Goal: Task Accomplishment & Management: Manage account settings

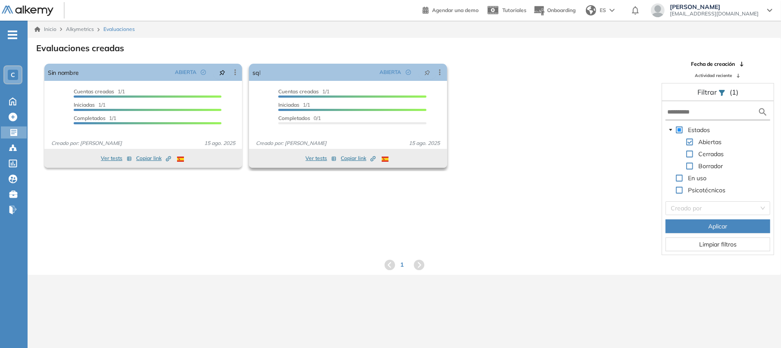
click at [317, 158] on button "Ver tests" at bounding box center [320, 158] width 31 height 10
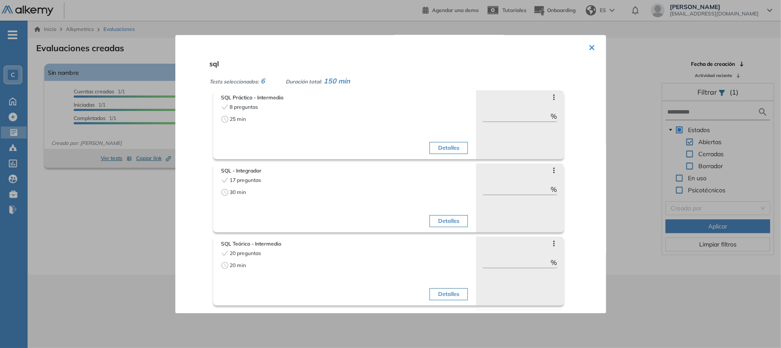
click at [589, 47] on button "×" at bounding box center [592, 46] width 7 height 17
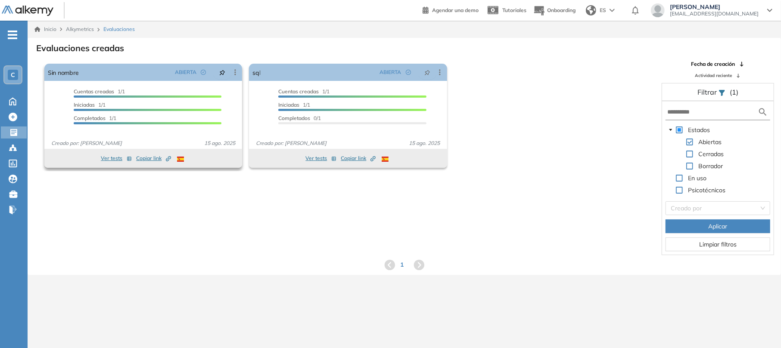
click at [114, 159] on button "Ver tests" at bounding box center [116, 158] width 31 height 10
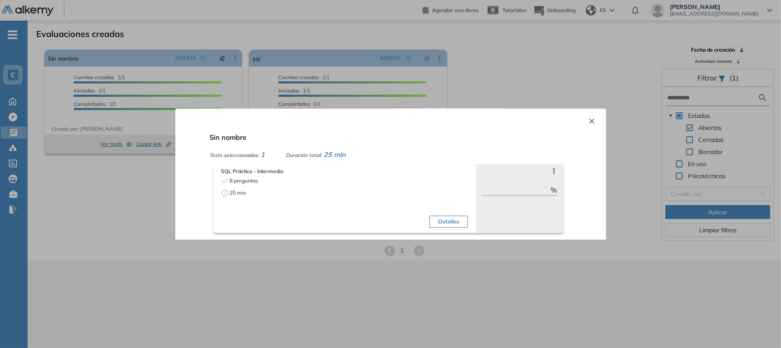
scroll to position [21, 0]
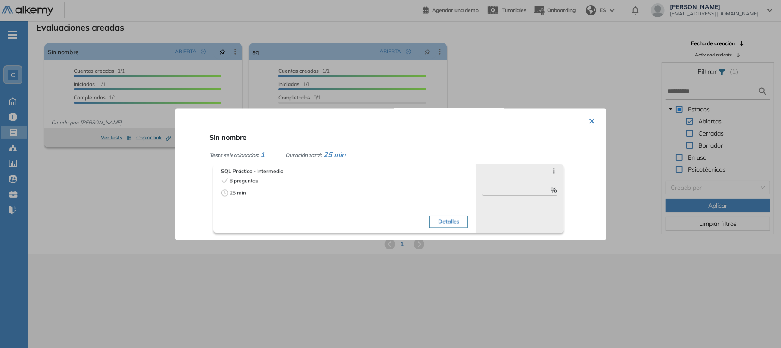
click at [444, 218] on button "Detalles" at bounding box center [448, 222] width 38 height 12
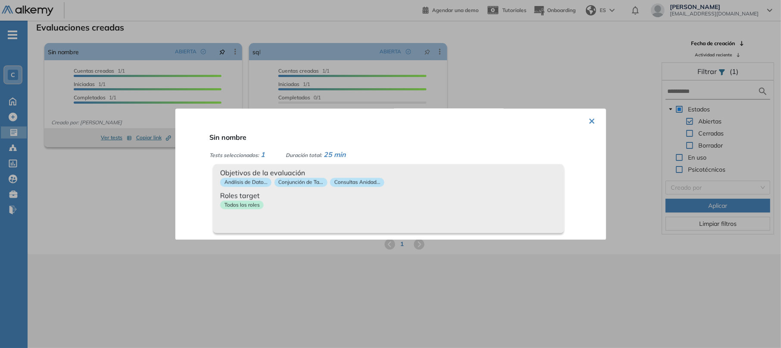
click at [444, 218] on div "Objetivos de la evaluación Análisis de Dato... Conjunción de Ta... Consultas An…" at bounding box center [388, 198] width 351 height 69
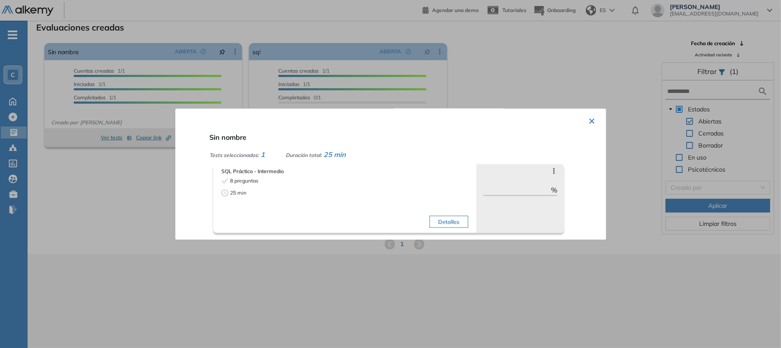
click at [550, 169] on icon at bounding box center [553, 171] width 7 height 7
click at [589, 124] on button "×" at bounding box center [592, 120] width 7 height 17
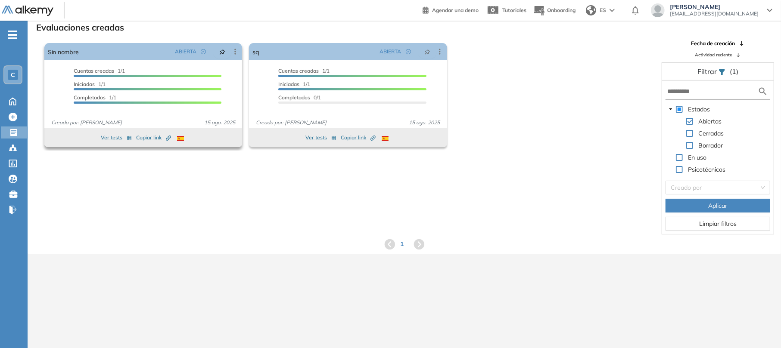
click at [175, 103] on div at bounding box center [148, 103] width 148 height 2
click at [16, 148] on circle at bounding box center [15, 149] width 2 height 2
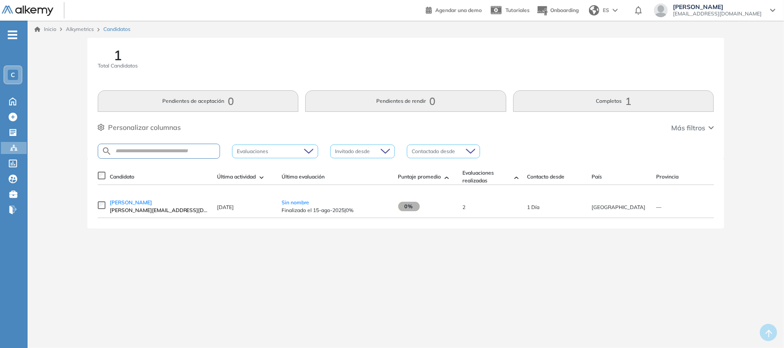
click at [297, 214] on span "Finalizado el 15-ago-2025 | 0%" at bounding box center [336, 211] width 108 height 8
click at [662, 214] on td "—" at bounding box center [684, 207] width 65 height 23
click at [314, 212] on span "Finalizado el 15-ago-2025 | 0%" at bounding box center [336, 211] width 108 height 8
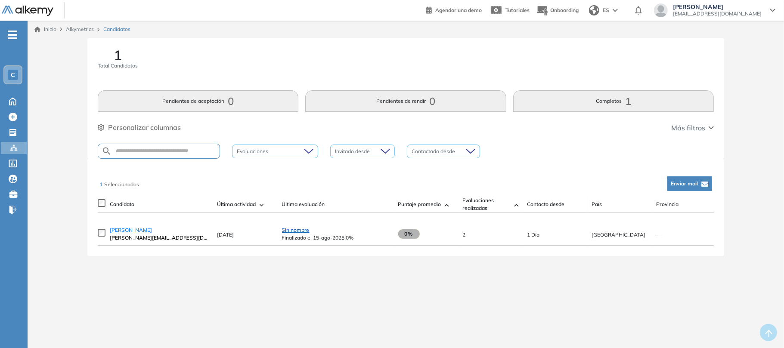
click at [301, 233] on span "Sin nombre" at bounding box center [296, 230] width 28 height 6
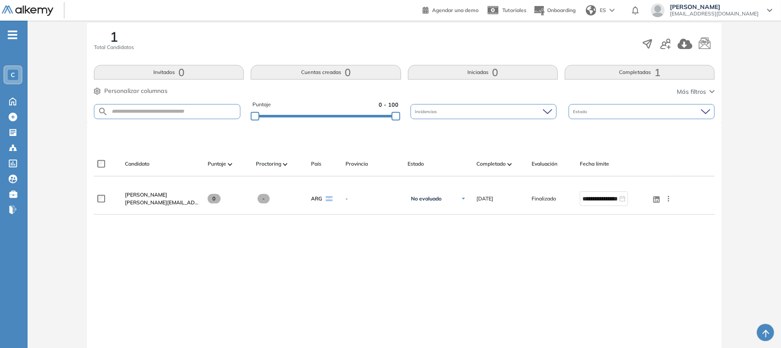
scroll to position [172, 0]
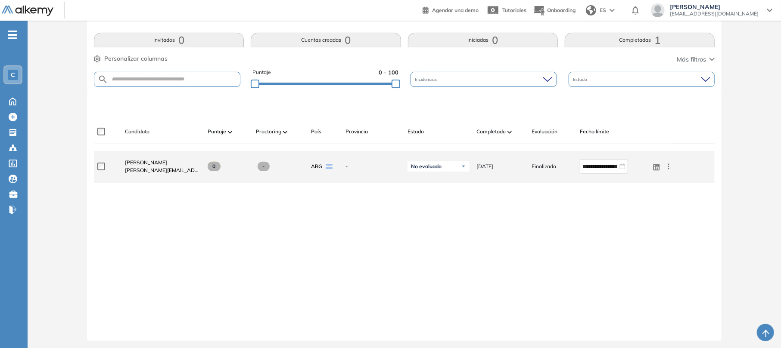
click at [441, 167] on span "No evaluado" at bounding box center [426, 166] width 31 height 7
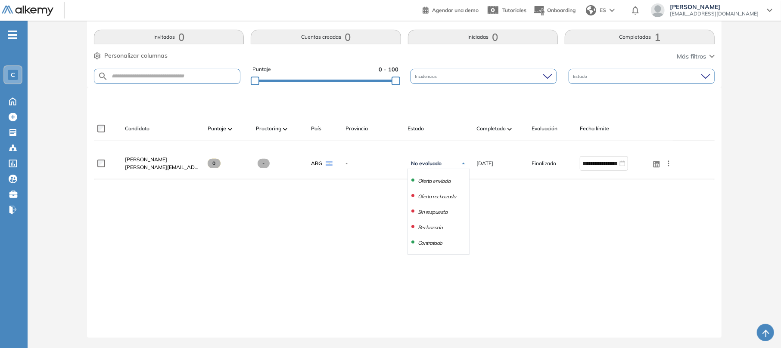
click at [490, 226] on div "**********" at bounding box center [404, 236] width 621 height 176
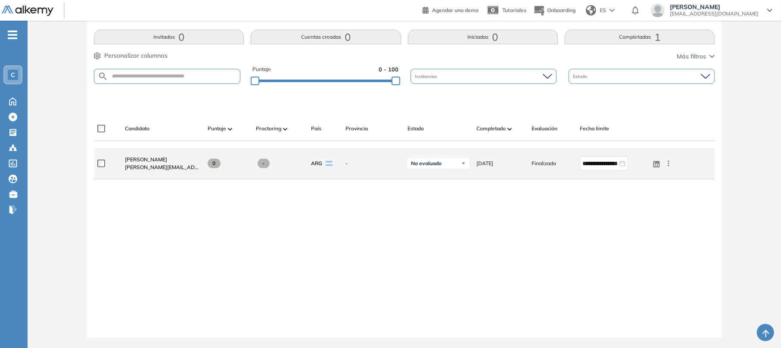
click at [267, 168] on span at bounding box center [264, 163] width 12 height 9
click at [669, 168] on icon at bounding box center [668, 163] width 9 height 9
click at [459, 161] on div "No evaluado" at bounding box center [438, 163] width 62 height 10
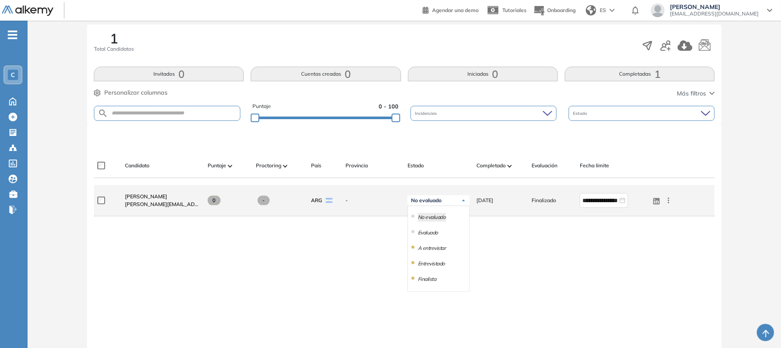
scroll to position [118, 0]
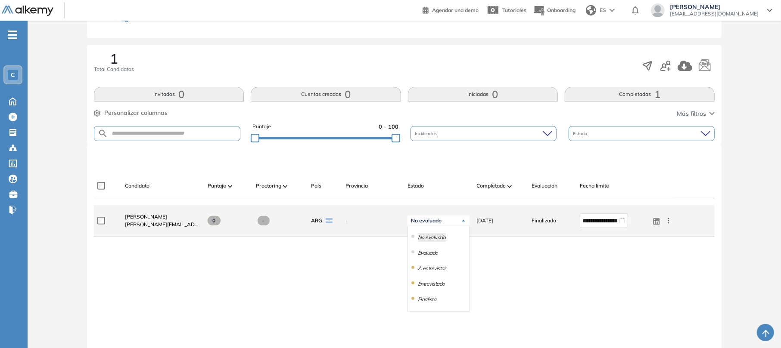
click at [431, 254] on li "Evaluado" at bounding box center [428, 253] width 20 height 9
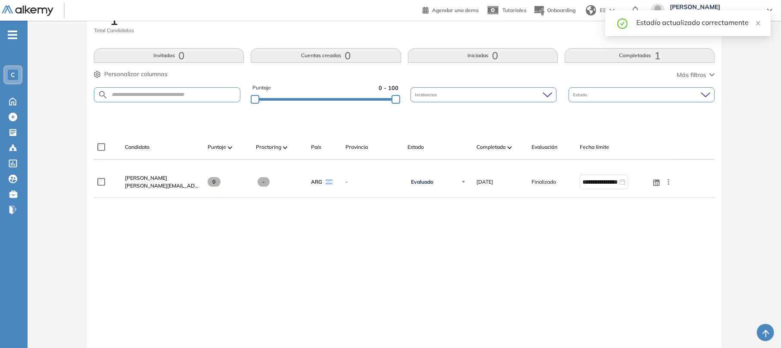
scroll to position [176, 0]
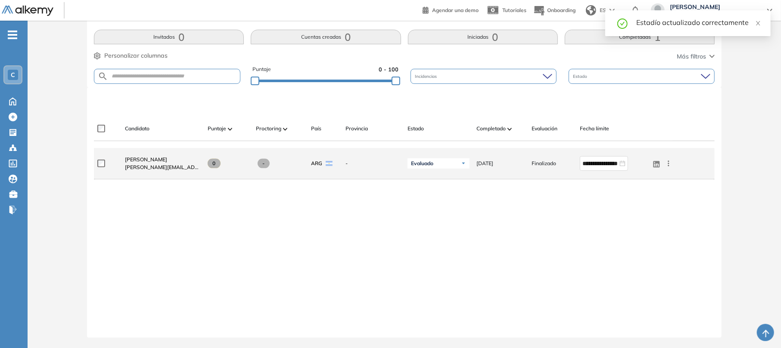
click at [668, 165] on icon at bounding box center [668, 164] width 1 height 6
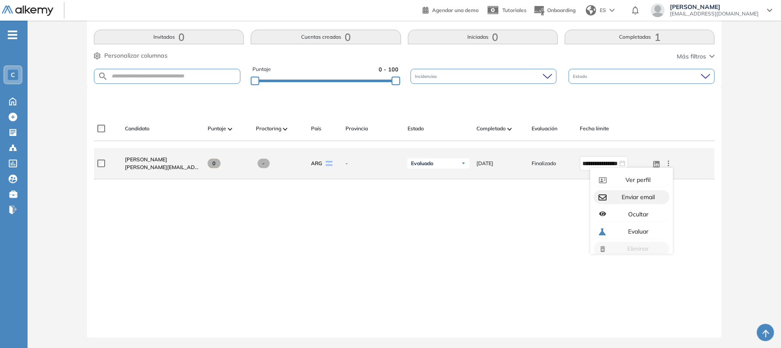
click at [640, 199] on span "Enviar email" at bounding box center [637, 197] width 35 height 8
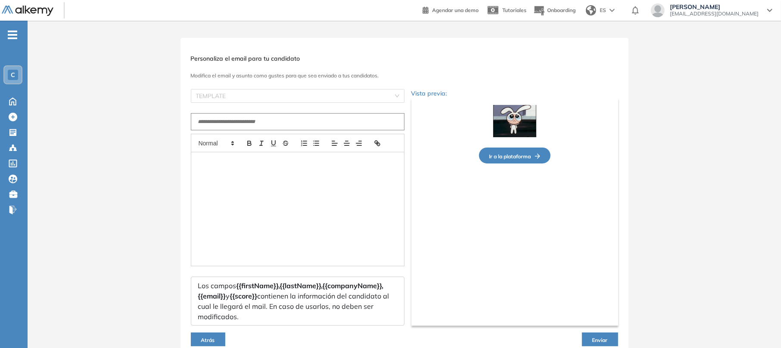
scroll to position [40, 0]
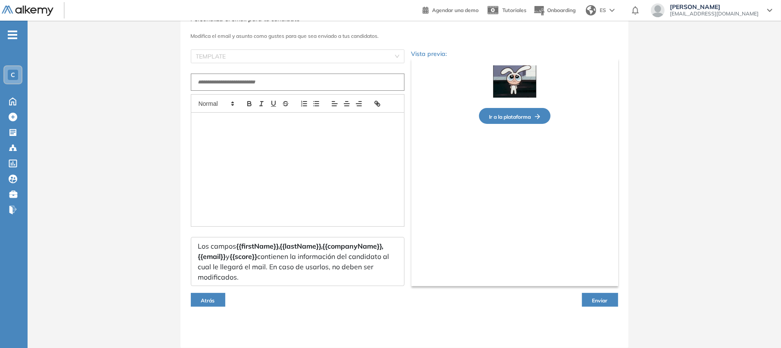
click at [205, 295] on button "Atrás" at bounding box center [208, 300] width 34 height 14
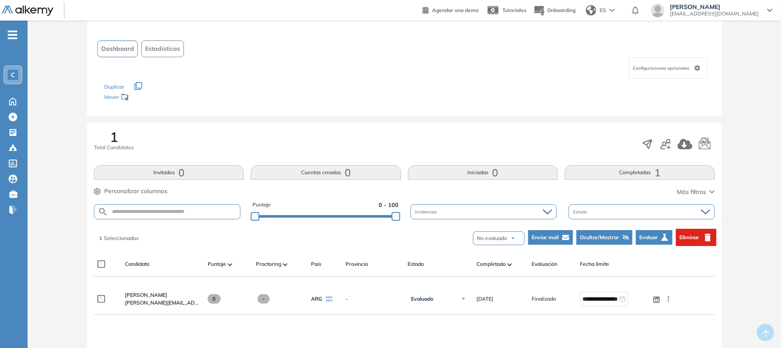
click at [649, 238] on span "Evaluar" at bounding box center [648, 238] width 19 height 8
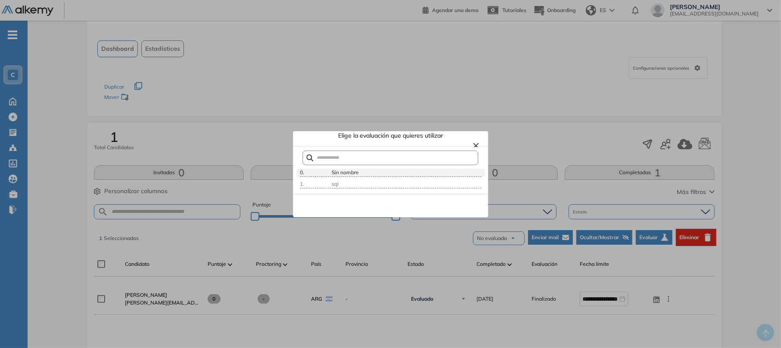
click at [447, 171] on div "Sin nombre" at bounding box center [405, 173] width 151 height 8
click at [446, 171] on div "Sin nombre" at bounding box center [405, 173] width 151 height 8
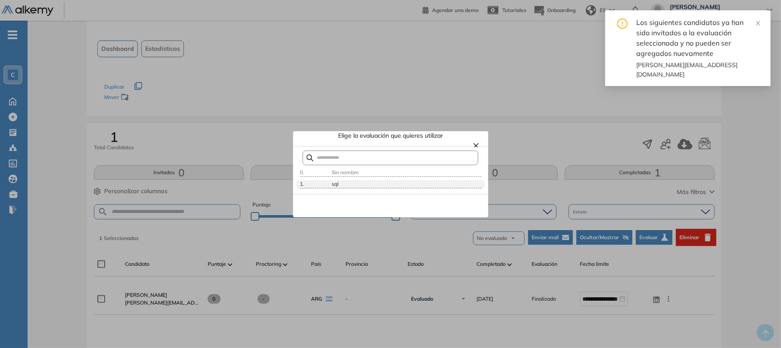
click at [380, 186] on div "sql" at bounding box center [405, 184] width 151 height 8
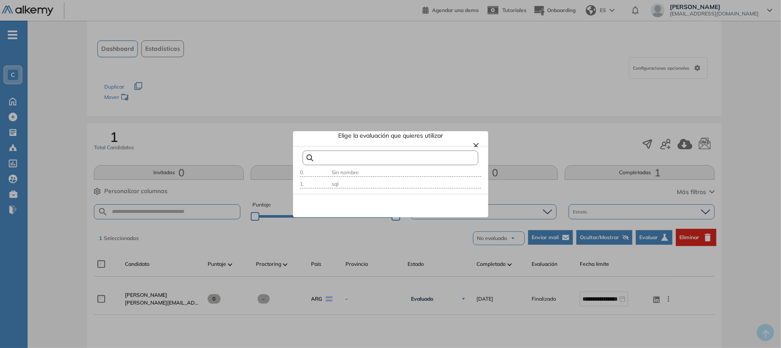
click at [379, 157] on input "text" at bounding box center [385, 158] width 143 height 6
click at [477, 143] on button "×" at bounding box center [475, 145] width 7 height 10
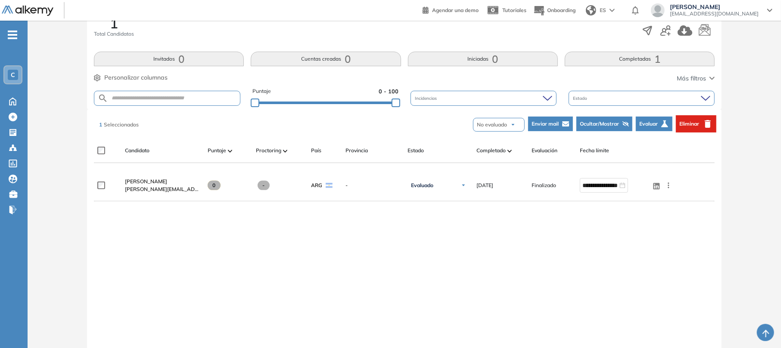
scroll to position [118, 0]
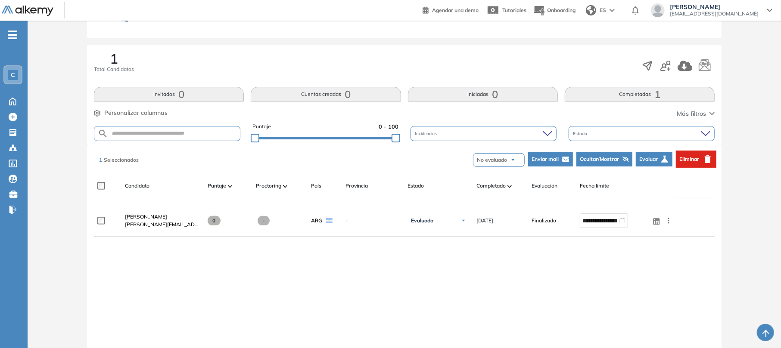
click at [672, 132] on div "Estado" at bounding box center [641, 133] width 146 height 15
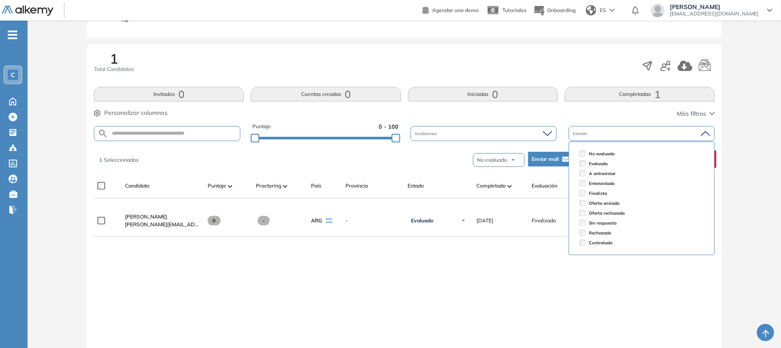
click at [672, 132] on div "Estado" at bounding box center [641, 133] width 146 height 15
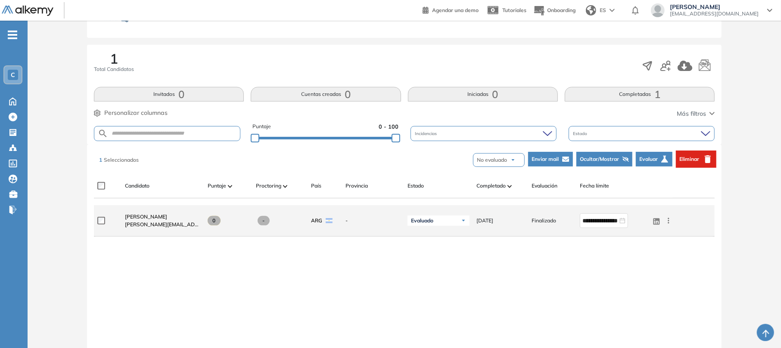
click at [216, 223] on span at bounding box center [214, 220] width 13 height 9
click at [138, 217] on span "JUAN SANCHEZ" at bounding box center [146, 217] width 42 height 6
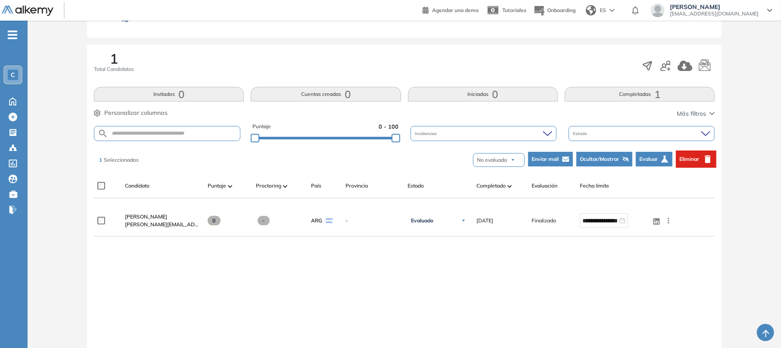
click at [138, 217] on div "¿No permitir descargar certificado y ver resultados? Ya no podrán descargar el …" at bounding box center [404, 154] width 753 height 503
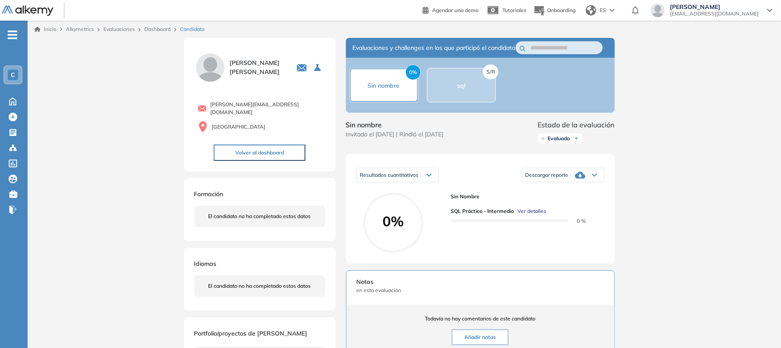
click at [390, 96] on div "0% Sin nombre" at bounding box center [383, 85] width 69 height 34
click at [459, 90] on span "sql" at bounding box center [461, 86] width 8 height 8
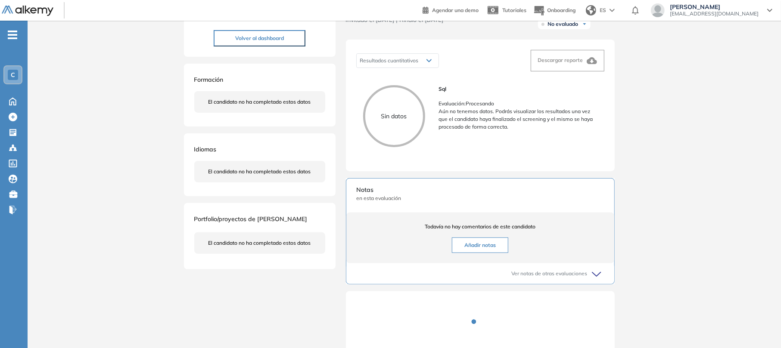
scroll to position [196, 0]
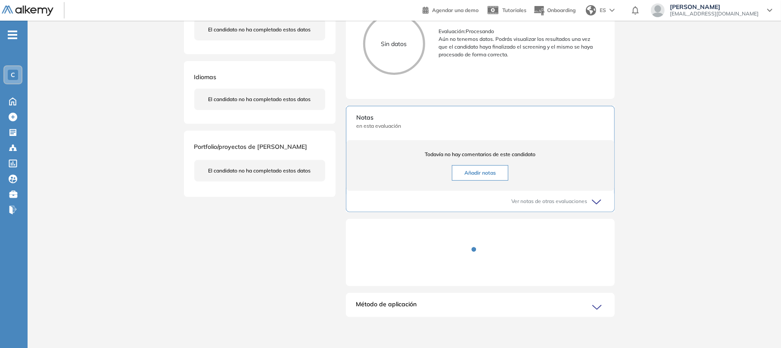
click at [600, 308] on icon at bounding box center [598, 308] width 12 height 12
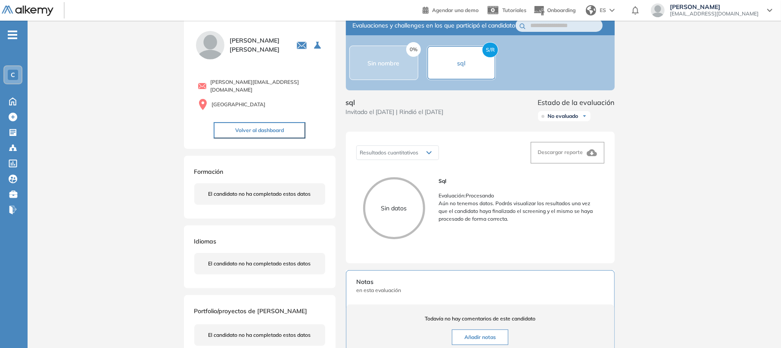
scroll to position [17, 0]
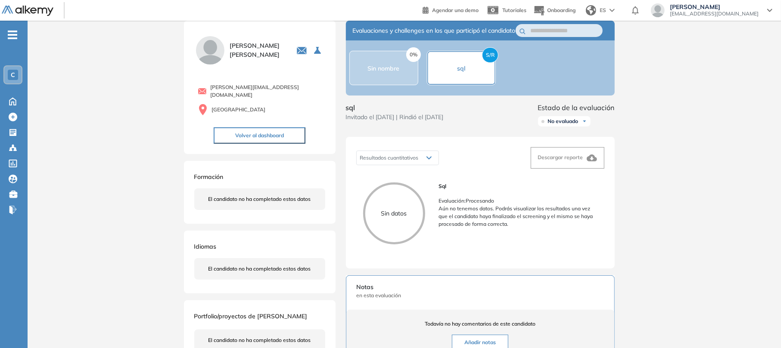
drag, startPoint x: 426, startPoint y: 165, endPoint x: 431, endPoint y: 169, distance: 6.1
click at [428, 160] on icon at bounding box center [428, 157] width 5 height 3
click at [407, 76] on div "0% Sin nombre" at bounding box center [383, 68] width 69 height 34
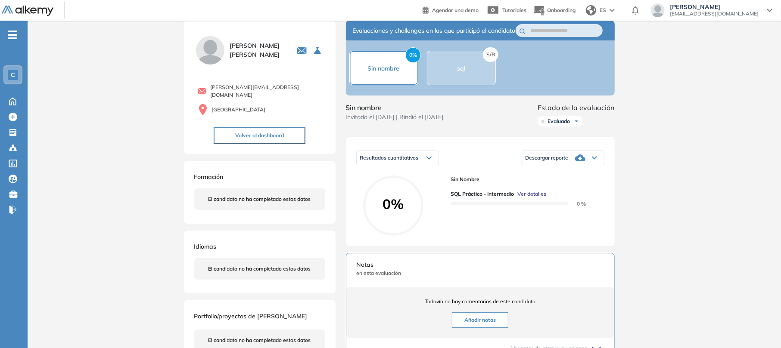
click at [575, 163] on icon at bounding box center [580, 158] width 10 height 10
click at [582, 179] on li "Descargar informe completo" at bounding box center [558, 175] width 64 height 9
click at [769, 11] on icon at bounding box center [769, 10] width 4 height 2
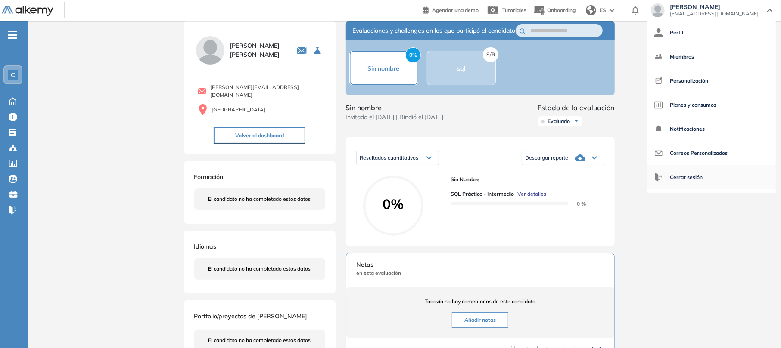
click at [702, 177] on span "Cerrar sesión" at bounding box center [686, 177] width 33 height 21
